Goal: Task Accomplishment & Management: Manage account settings

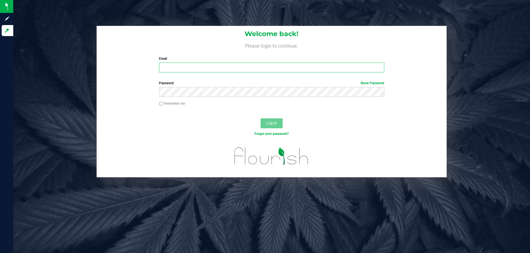
click at [183, 70] on input "Email" at bounding box center [271, 68] width 225 height 10
type input "[EMAIL_ADDRESS][DOMAIN_NAME]"
click at [260, 119] on button "Log In" at bounding box center [271, 124] width 22 height 10
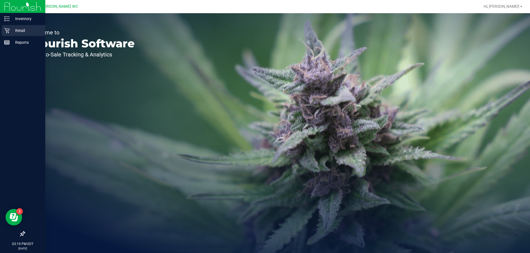
click at [12, 29] on p "Retail" at bounding box center [26, 30] width 33 height 7
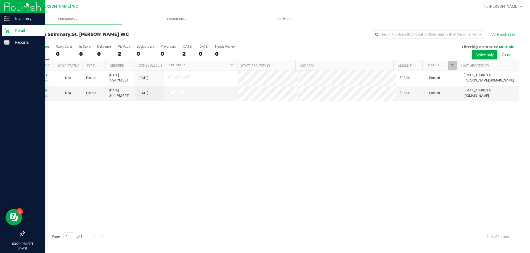
click at [6, 31] on icon at bounding box center [6, 30] width 5 height 5
click at [9, 28] on icon at bounding box center [7, 31] width 6 height 6
click at [11, 29] on p "Retail" at bounding box center [26, 30] width 33 height 7
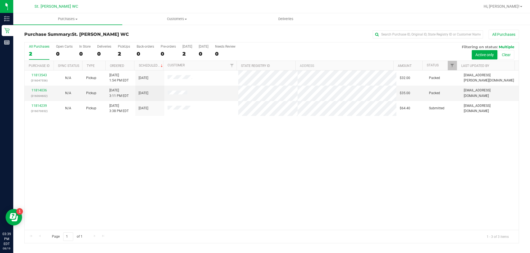
click at [156, 180] on div "11813543 (316047556) N/A Pickup [DATE] 1:54 PM EDT 8/19/2025 $32.00 Packed [EMA…" at bounding box center [272, 151] width 494 height 160
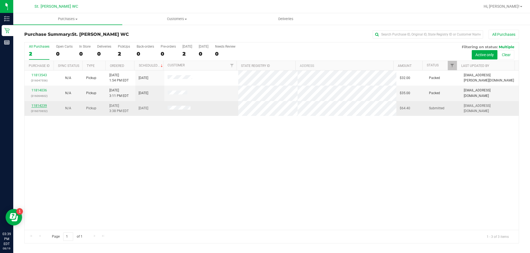
click at [42, 105] on link "11814239" at bounding box center [38, 106] width 15 height 4
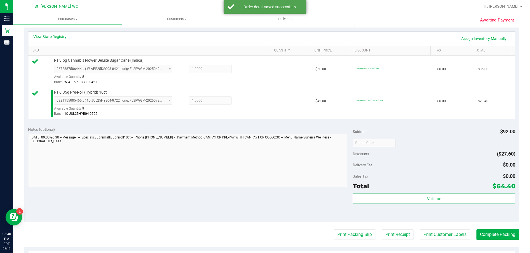
scroll to position [123, 0]
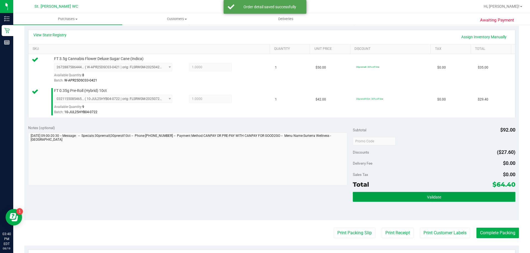
click at [415, 199] on button "Validate" at bounding box center [434, 197] width 162 height 10
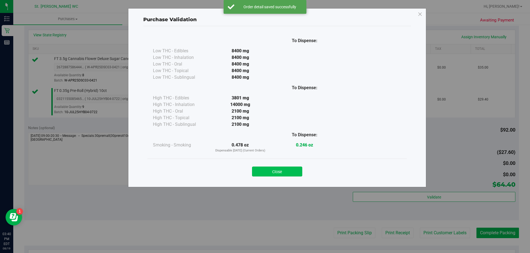
click at [293, 172] on button "Close" at bounding box center [277, 172] width 50 height 10
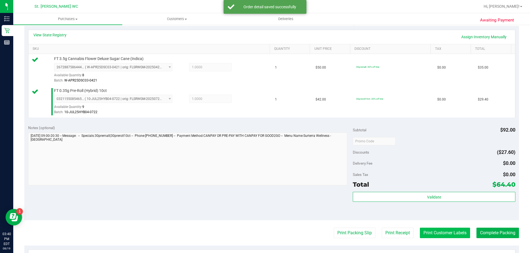
click at [444, 234] on button "Print Customer Labels" at bounding box center [445, 233] width 50 height 10
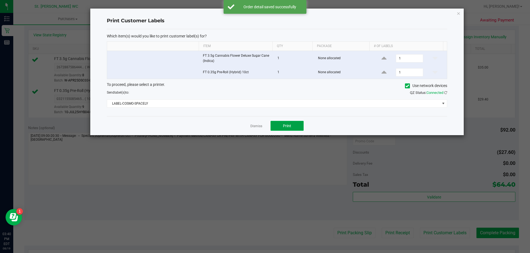
click at [297, 127] on button "Print" at bounding box center [286, 126] width 33 height 10
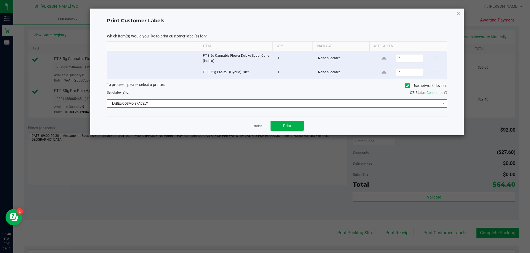
click at [217, 104] on span "LABEL-COSMO-SPACELY" at bounding box center [273, 104] width 333 height 8
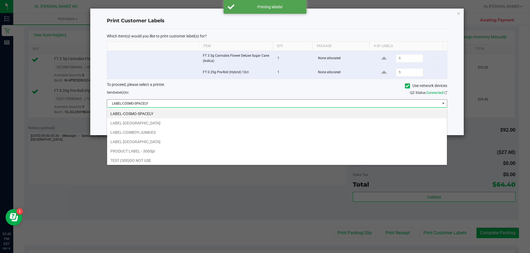
scroll to position [8, 340]
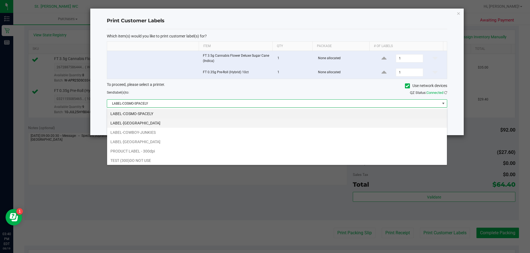
click at [168, 124] on li "LABEL-[GEOGRAPHIC_DATA]" at bounding box center [277, 123] width 340 height 9
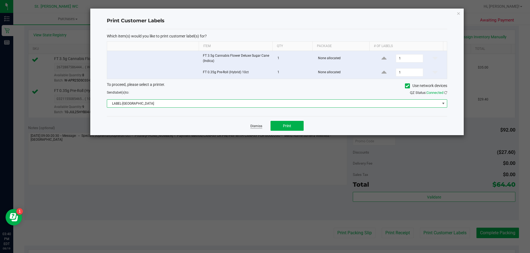
click at [252, 126] on link "Dismiss" at bounding box center [256, 126] width 12 height 5
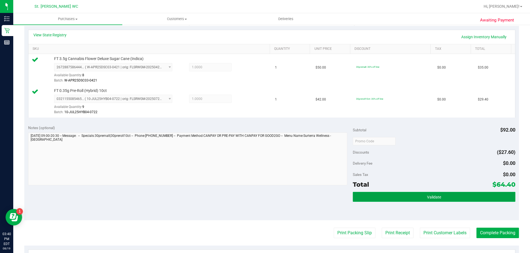
click at [399, 197] on button "Validate" at bounding box center [434, 197] width 162 height 10
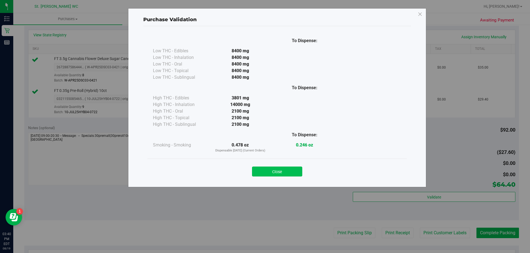
click at [284, 175] on button "Close" at bounding box center [277, 172] width 50 height 10
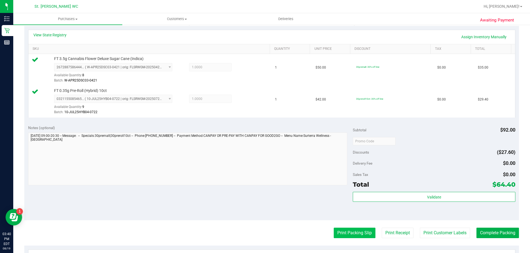
click at [348, 234] on button "Print Packing Slip" at bounding box center [354, 233] width 42 height 10
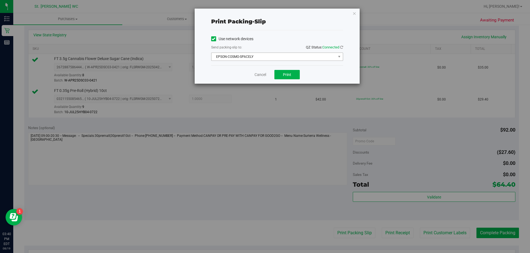
click at [260, 55] on span "EPSON-COSMO-SPACELY" at bounding box center [273, 57] width 124 height 8
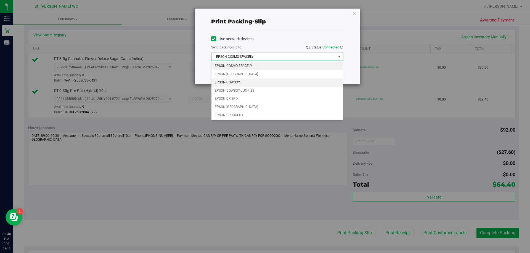
click at [250, 79] on li "EPSON-COWBOY" at bounding box center [276, 83] width 131 height 8
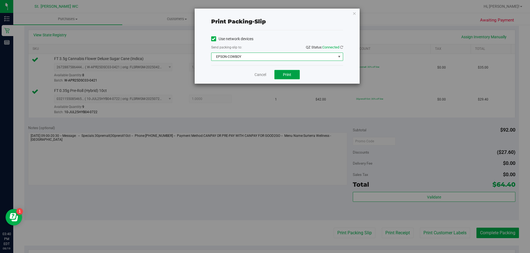
click at [290, 71] on button "Print" at bounding box center [286, 74] width 25 height 9
click at [277, 58] on span "EPSON-COWBOY" at bounding box center [273, 57] width 124 height 8
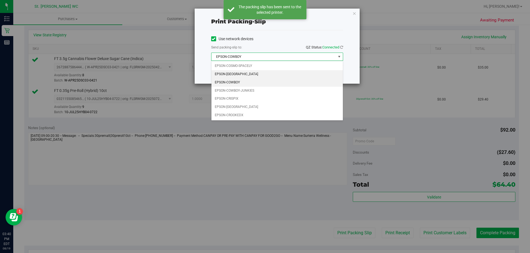
click at [252, 78] on li "EPSON-[GEOGRAPHIC_DATA]" at bounding box center [276, 74] width 131 height 8
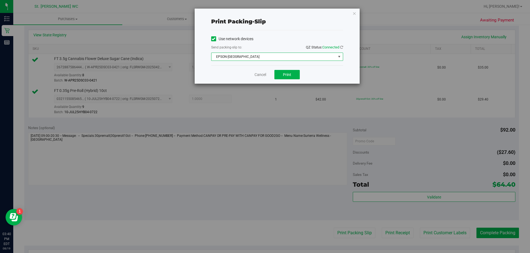
click at [293, 55] on span "EPSON-[GEOGRAPHIC_DATA]" at bounding box center [273, 57] width 124 height 8
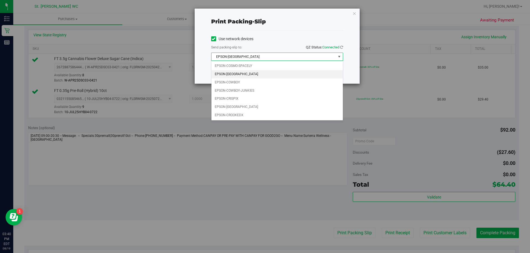
click at [290, 56] on span "EPSON-[GEOGRAPHIC_DATA]" at bounding box center [273, 57] width 124 height 8
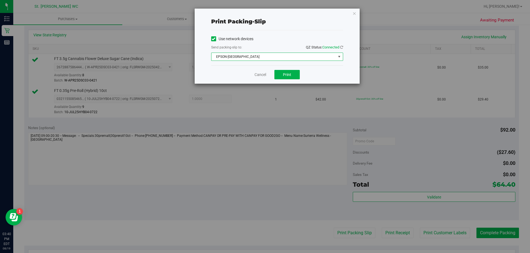
click at [285, 55] on span "EPSON-[GEOGRAPHIC_DATA]" at bounding box center [273, 57] width 124 height 8
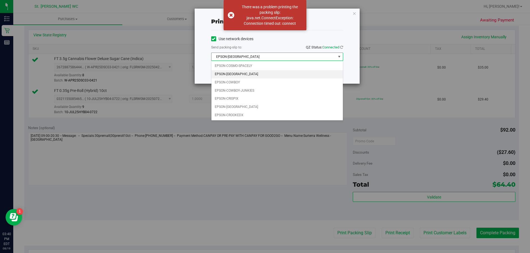
click at [261, 74] on li "EPSON-[GEOGRAPHIC_DATA]" at bounding box center [276, 74] width 131 height 8
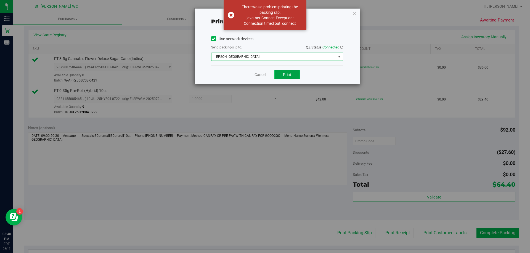
click at [298, 77] on button "Print" at bounding box center [286, 74] width 25 height 9
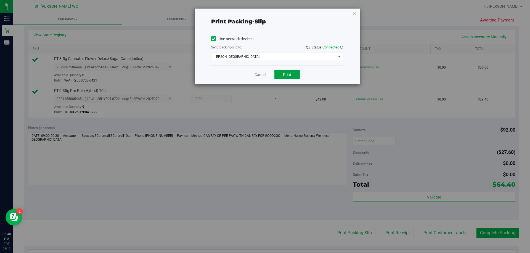
click at [286, 76] on span "Print" at bounding box center [287, 75] width 8 height 4
click at [261, 76] on link "Cancel" at bounding box center [260, 75] width 12 height 6
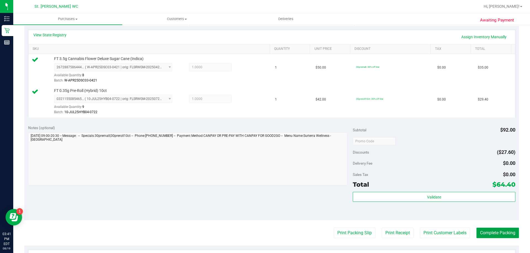
click at [476, 233] on button "Complete Packing" at bounding box center [497, 233] width 42 height 10
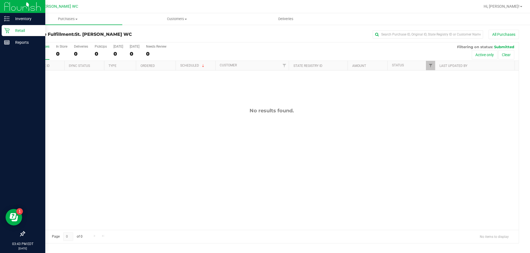
click at [10, 28] on p "Retail" at bounding box center [26, 30] width 33 height 7
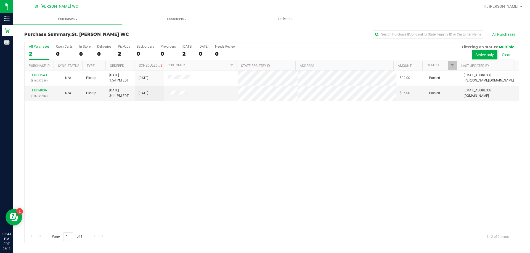
click at [368, 227] on div "11813543 (316047556) N/A Pickup [DATE] 1:54 PM EDT 8/19/2025 $32.00 Packed [EMA…" at bounding box center [272, 151] width 494 height 160
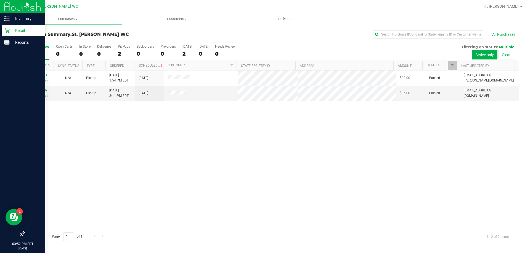
click at [18, 29] on p "Retail" at bounding box center [26, 30] width 33 height 7
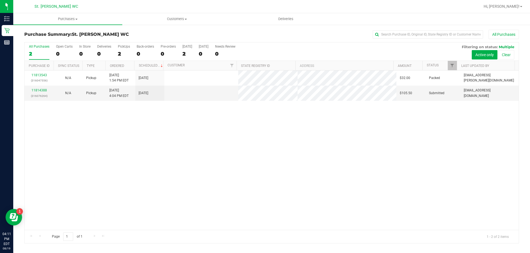
click at [126, 154] on div "11813543 (316047556) N/A Pickup [DATE] 1:54 PM EDT 8/19/2025 $32.00 Packed [EMA…" at bounding box center [272, 151] width 494 height 160
click at [42, 90] on link "11814388" at bounding box center [38, 91] width 15 height 4
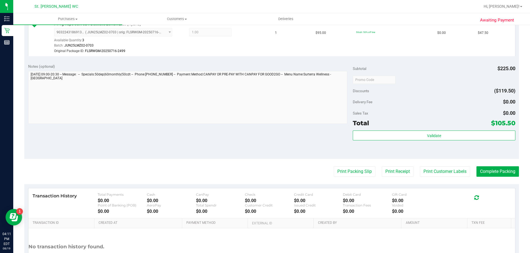
scroll to position [276, 0]
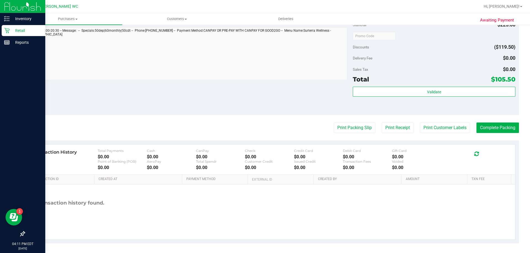
click at [8, 33] on div "Retail" at bounding box center [24, 30] width 44 height 11
